Goal: Information Seeking & Learning: Learn about a topic

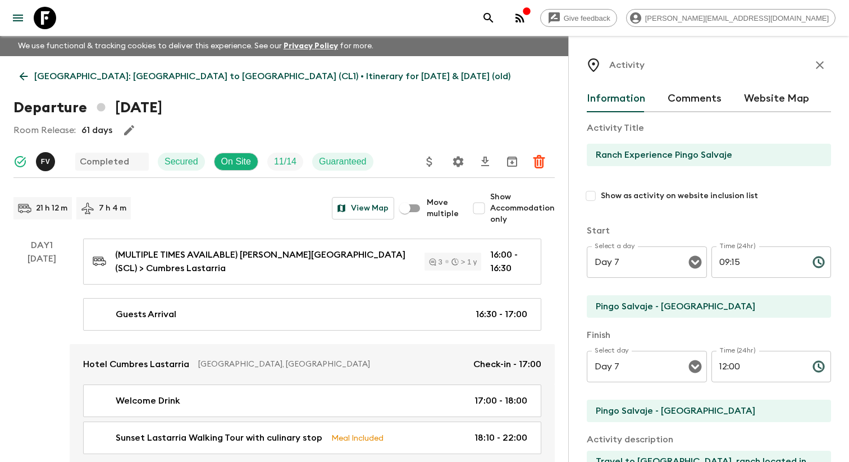
click at [7, 16] on button "menu" at bounding box center [18, 18] width 22 height 22
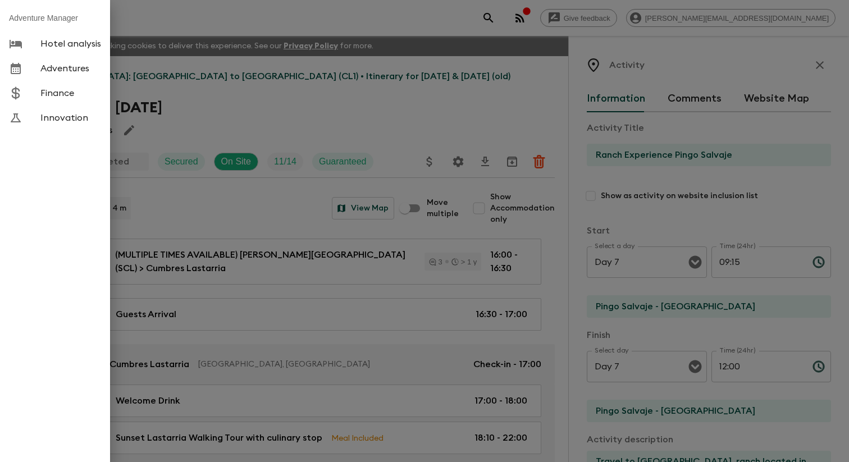
click at [62, 74] on span "Adventures" at bounding box center [70, 68] width 61 height 11
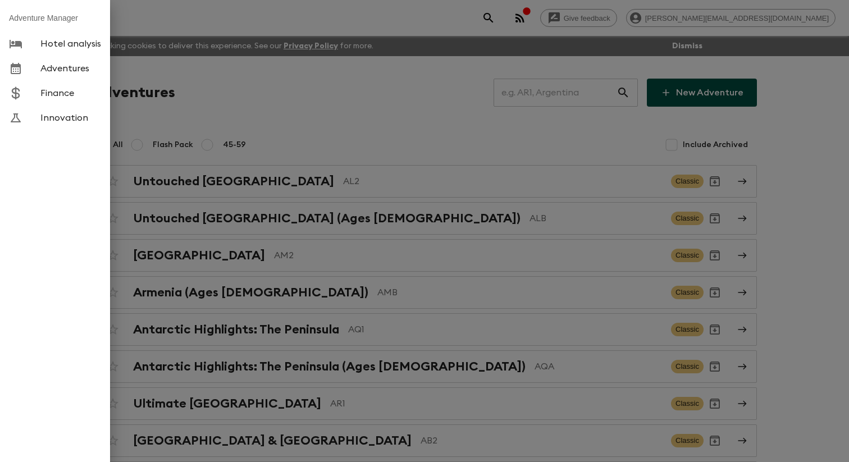
click at [292, 108] on div at bounding box center [424, 231] width 849 height 462
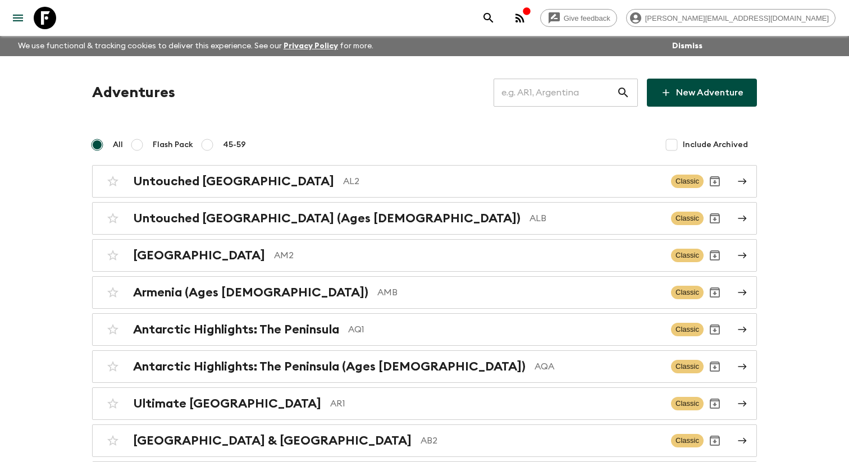
scroll to position [2705, 0]
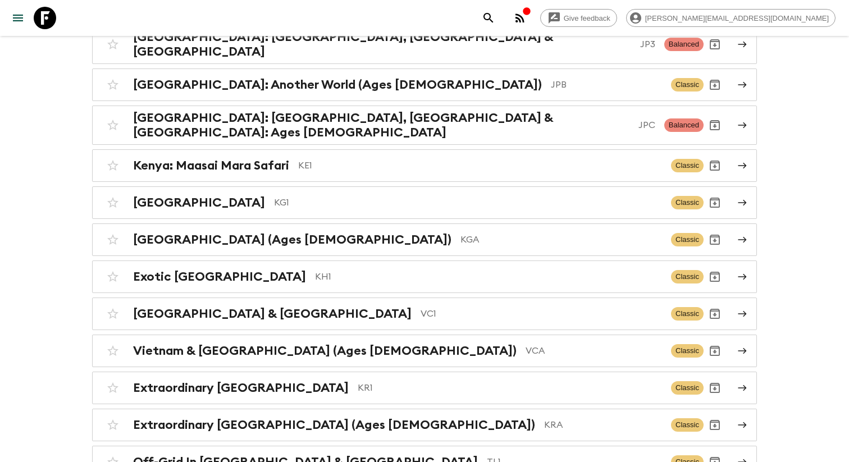
click at [169, 11] on h2 "[GEOGRAPHIC_DATA]: Another World" at bounding box center [244, 4] width 222 height 15
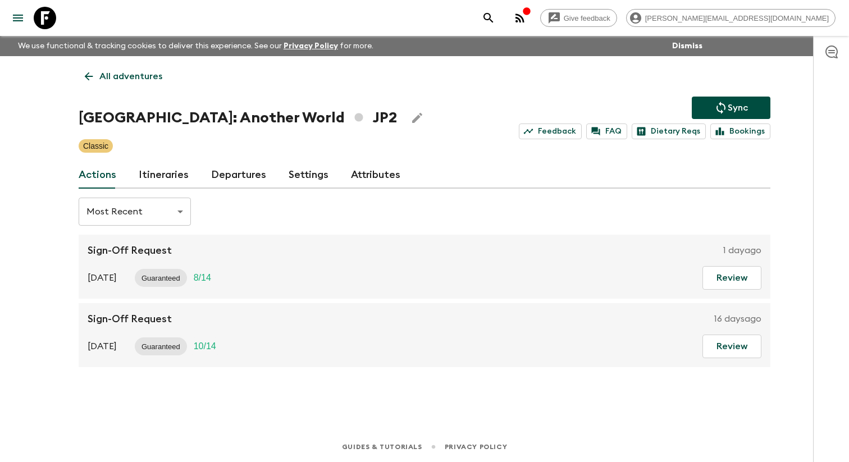
click at [174, 180] on link "Itineraries" at bounding box center [164, 175] width 50 height 27
